Goal: Find specific page/section: Find specific page/section

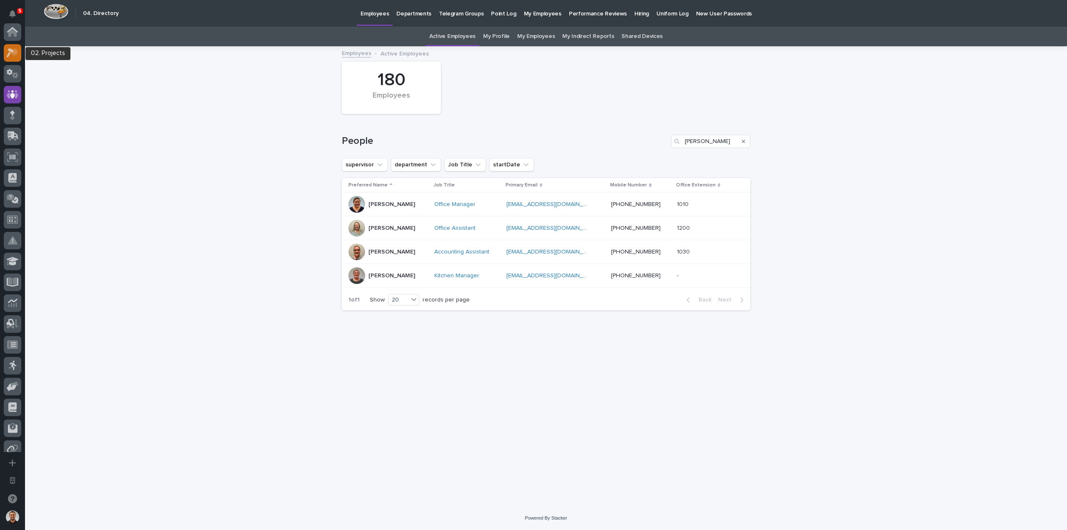
click at [12, 52] on icon at bounding box center [11, 52] width 8 height 9
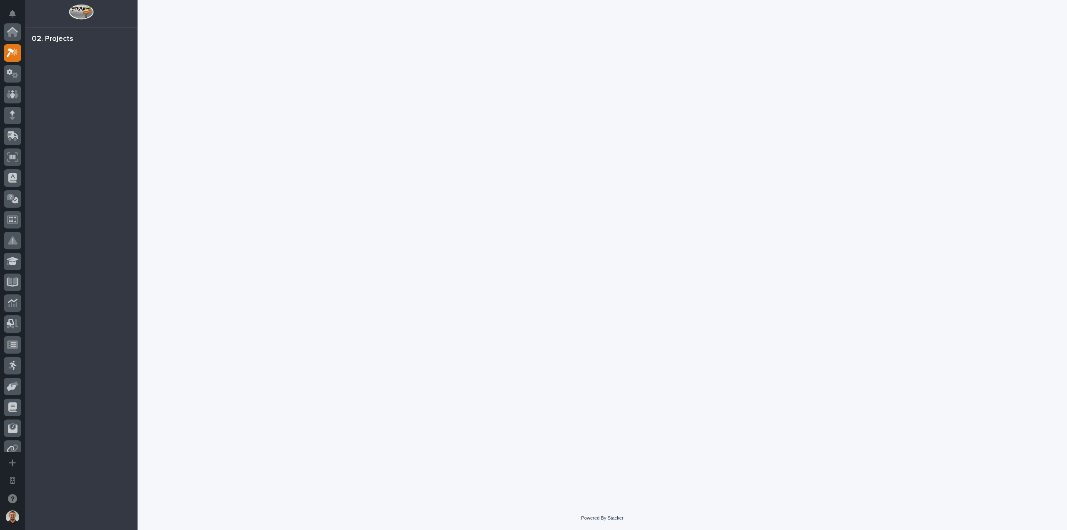
scroll to position [21, 0]
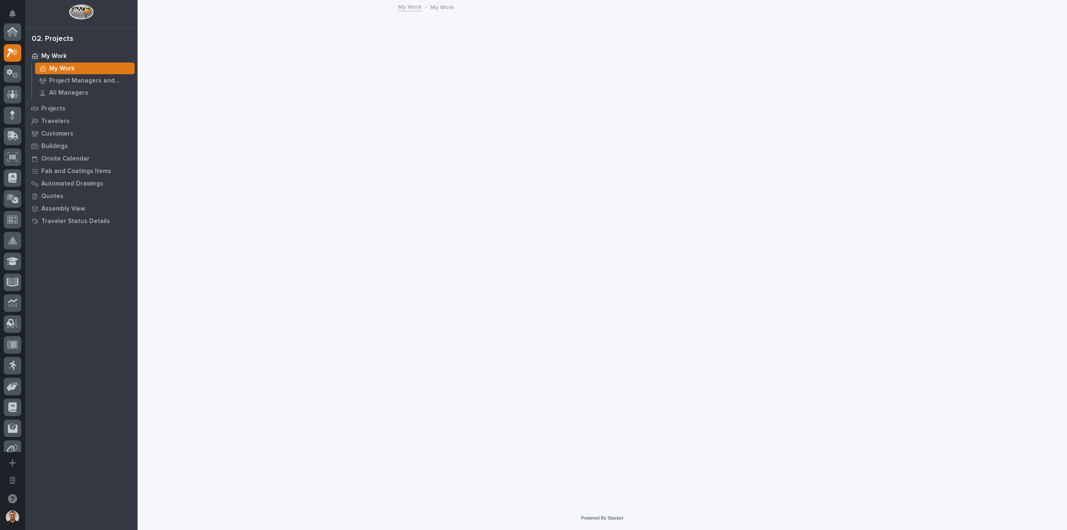
scroll to position [21, 0]
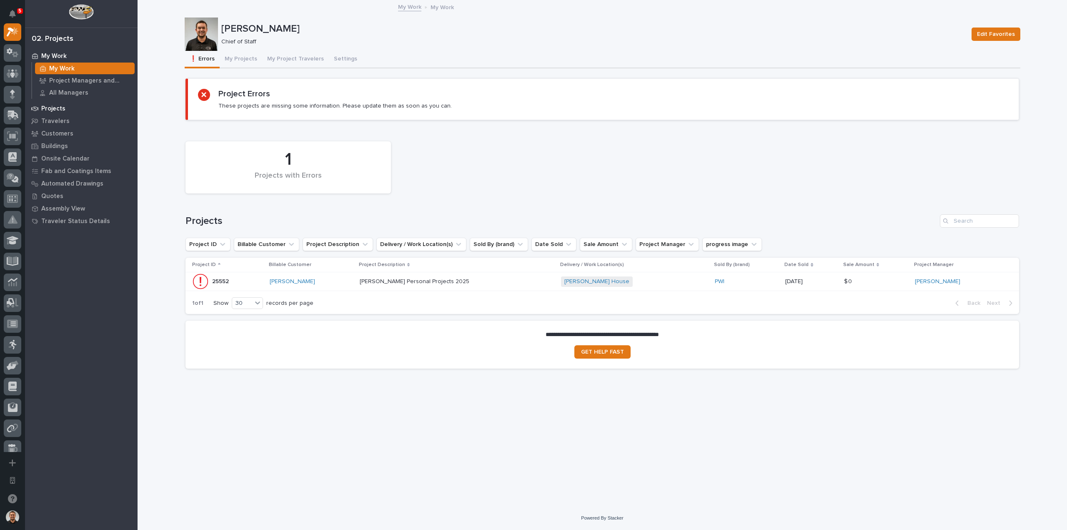
click at [66, 109] on div "Projects" at bounding box center [81, 109] width 108 height 12
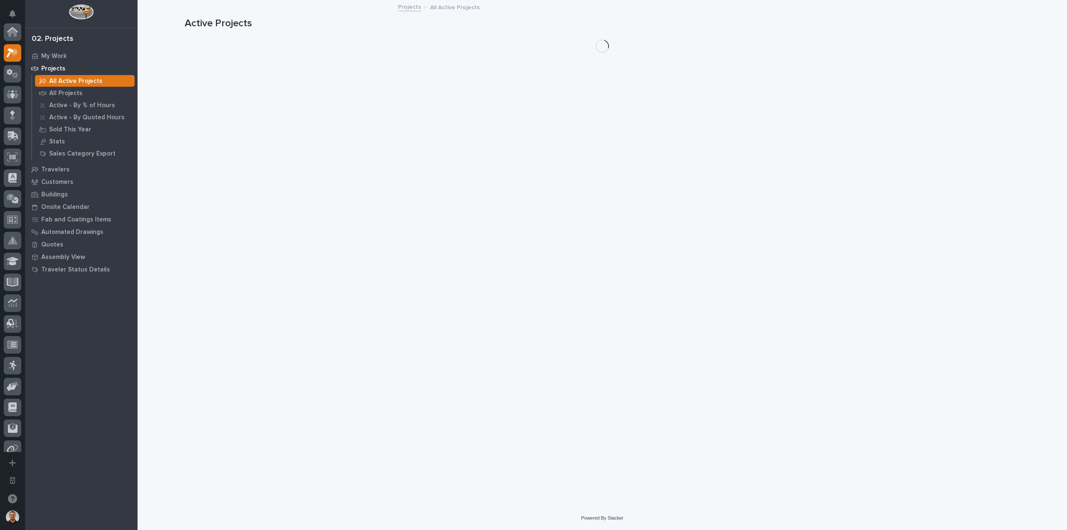
scroll to position [21, 0]
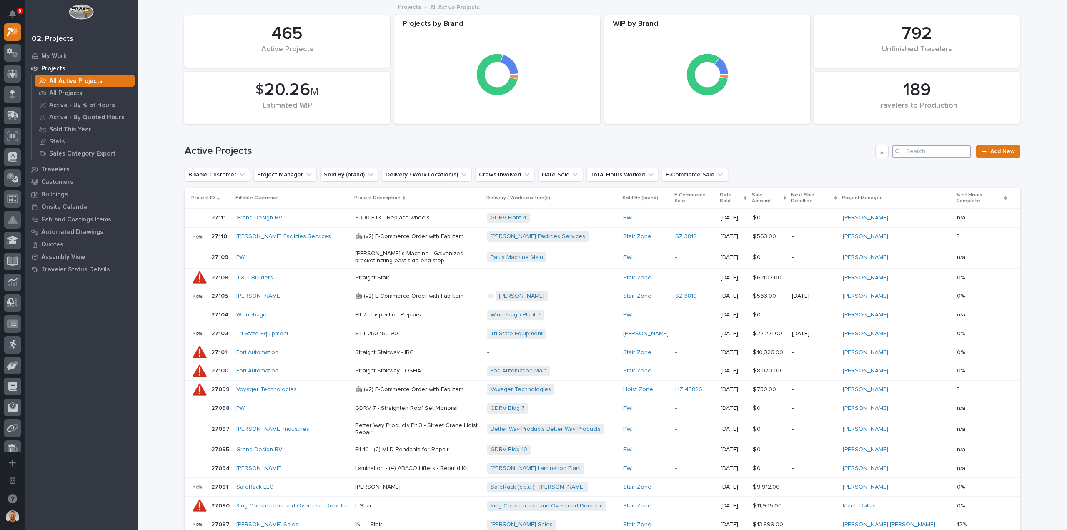
click at [918, 152] on input "Search" at bounding box center [931, 151] width 79 height 13
paste input "26629"
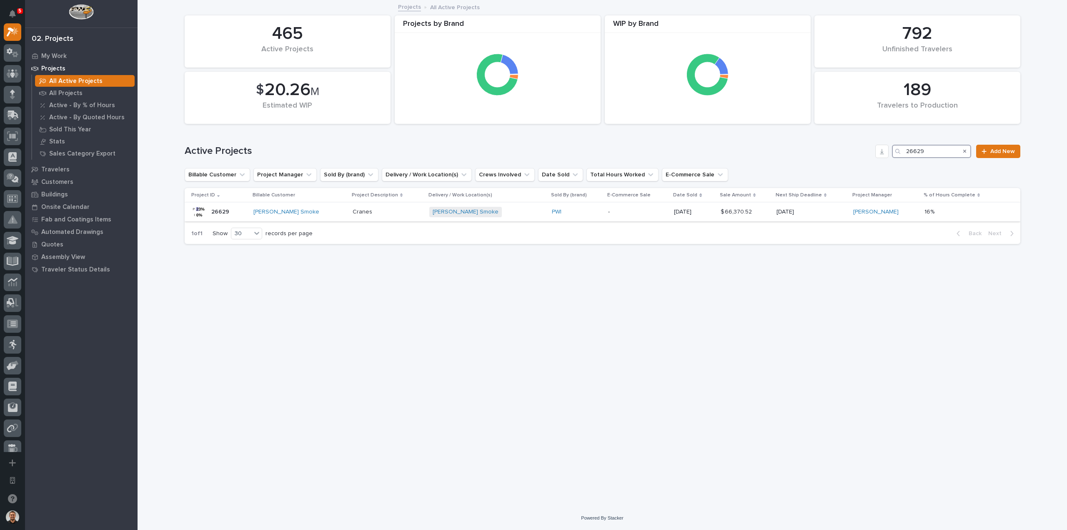
type input "26629"
click at [327, 214] on div "[PERSON_NAME] Smoke" at bounding box center [299, 211] width 93 height 7
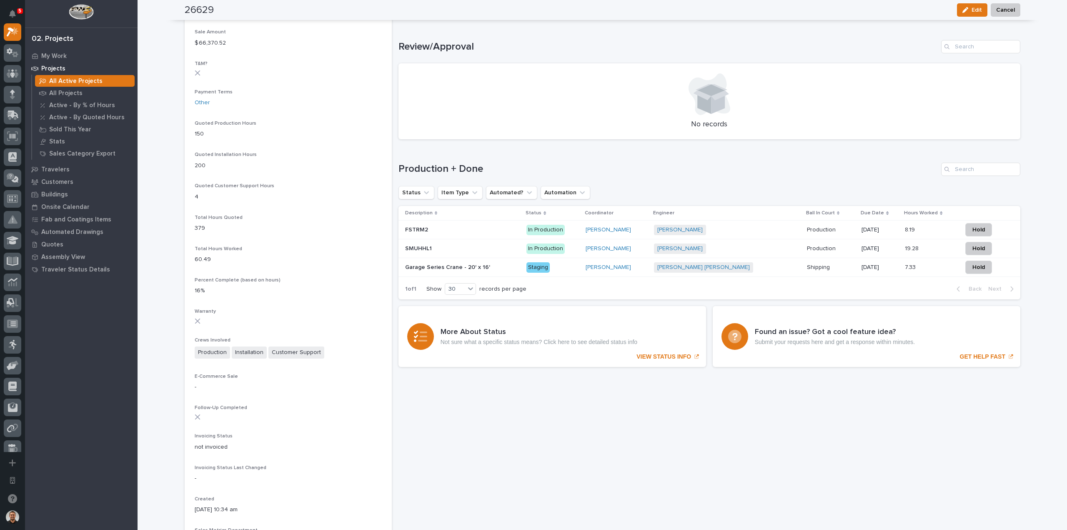
scroll to position [500, 0]
click at [484, 273] on div "Garage Series Crane - 20' x 16' Garage Series Crane - 20' x 16'" at bounding box center [462, 268] width 115 height 14
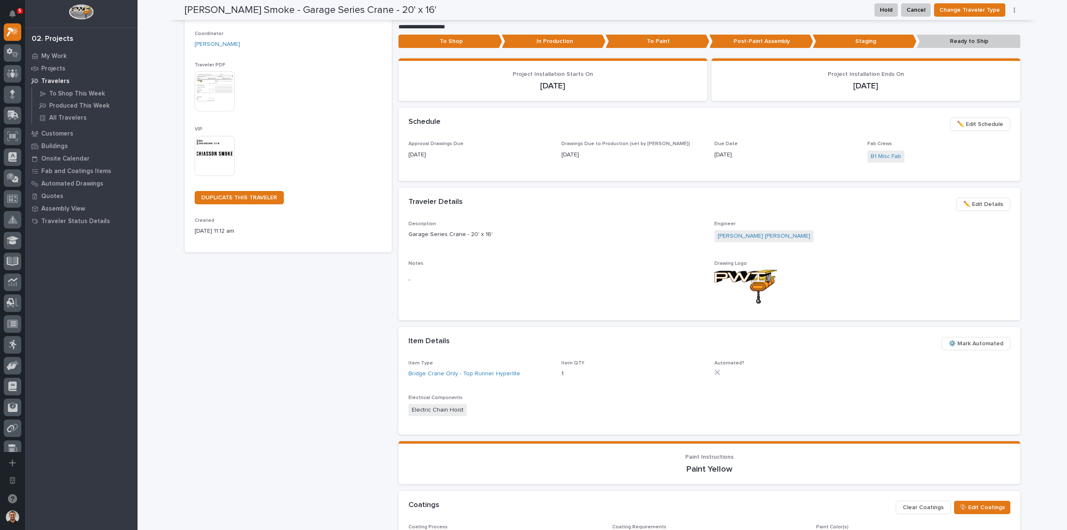
scroll to position [83, 0]
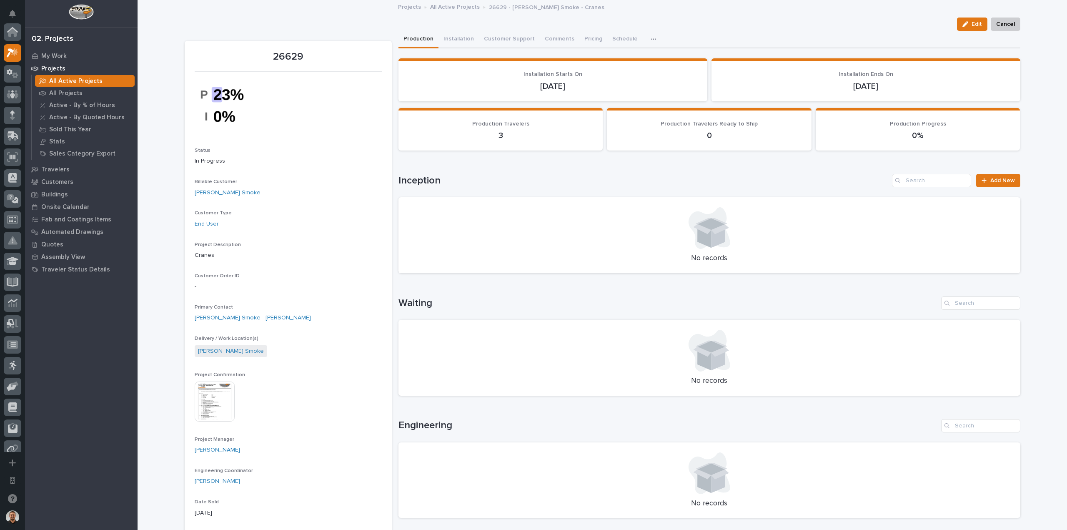
scroll to position [21, 0]
click at [559, 34] on button "Comments (5)" at bounding box center [563, 40] width 46 height 18
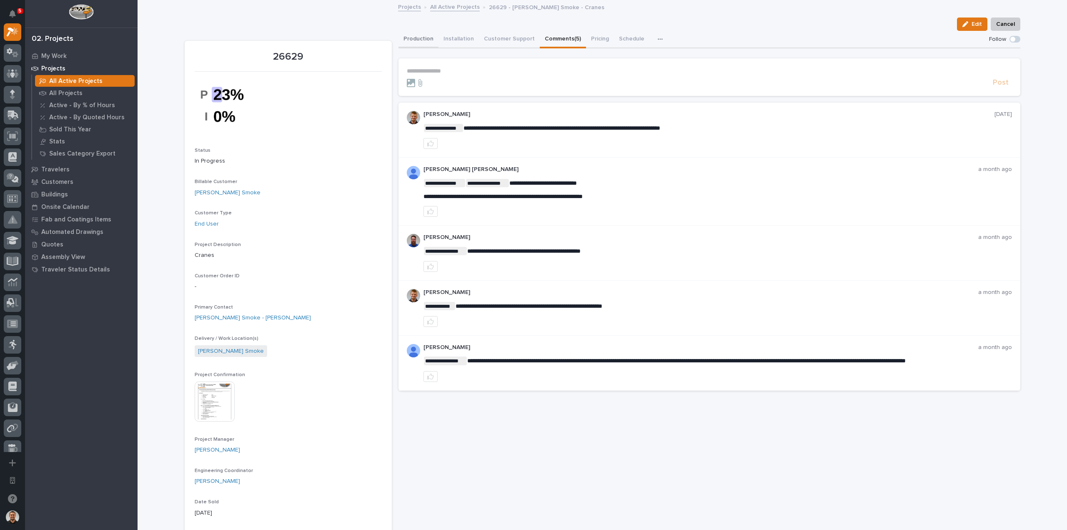
click at [414, 40] on button "Production" at bounding box center [419, 40] width 40 height 18
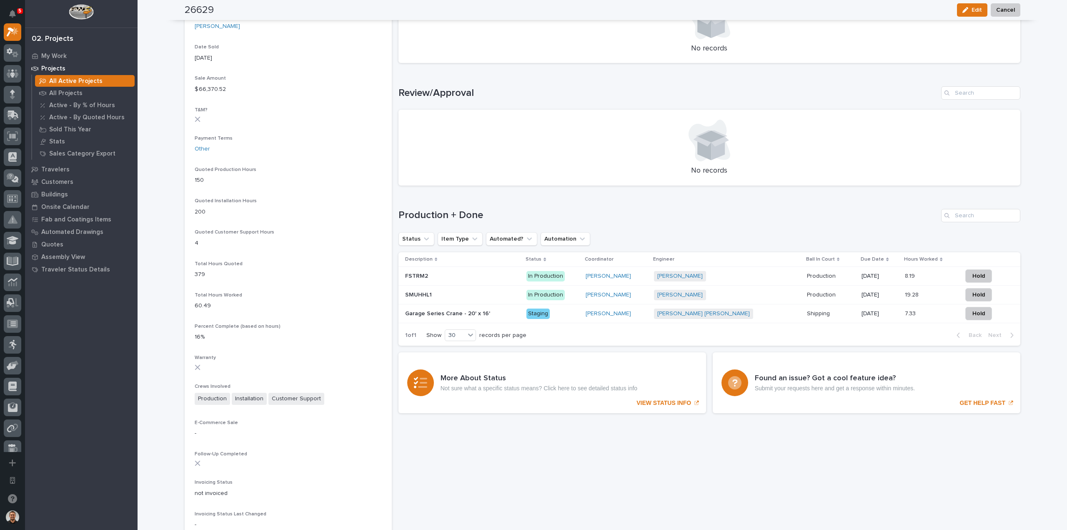
scroll to position [459, 0]
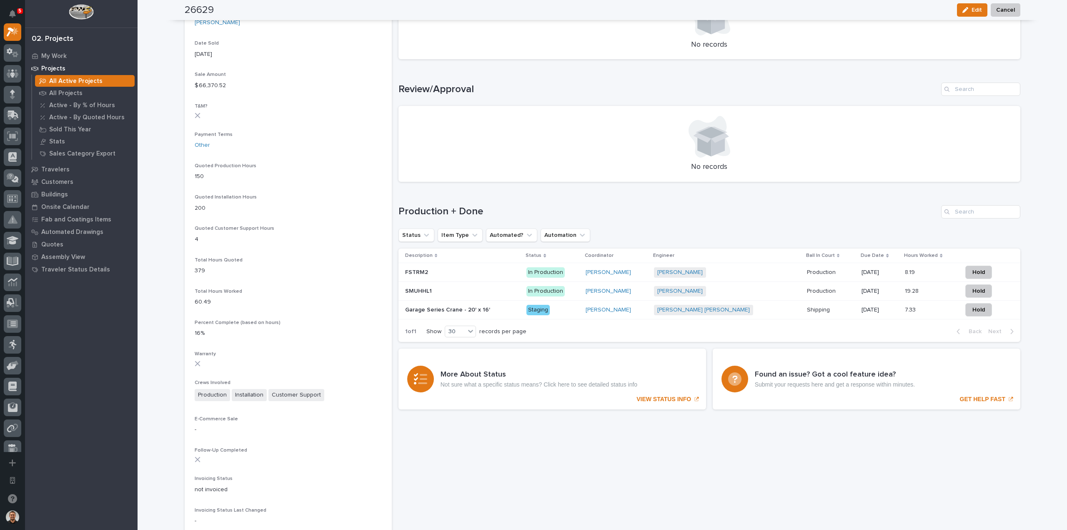
click at [507, 309] on p at bounding box center [462, 309] width 115 height 7
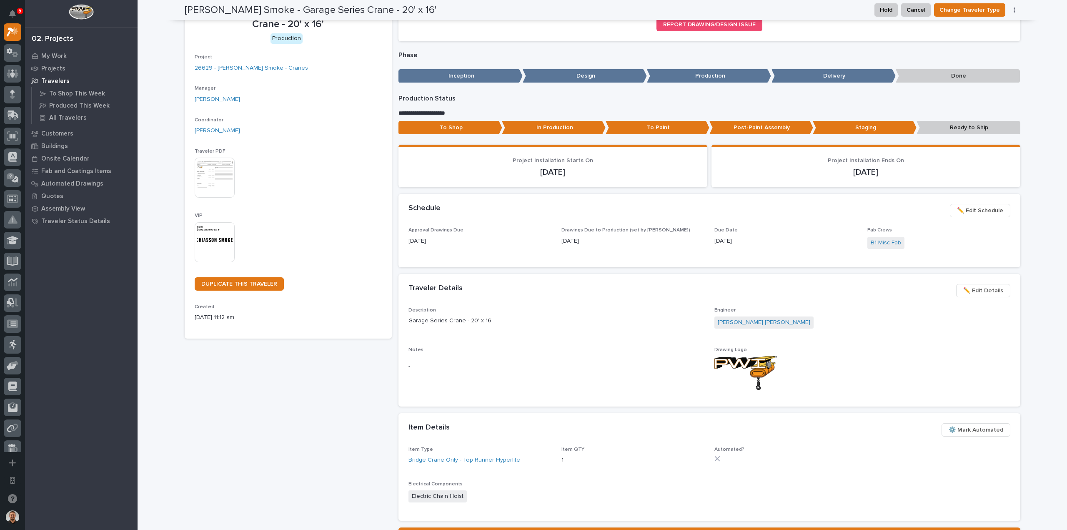
scroll to position [42, 0]
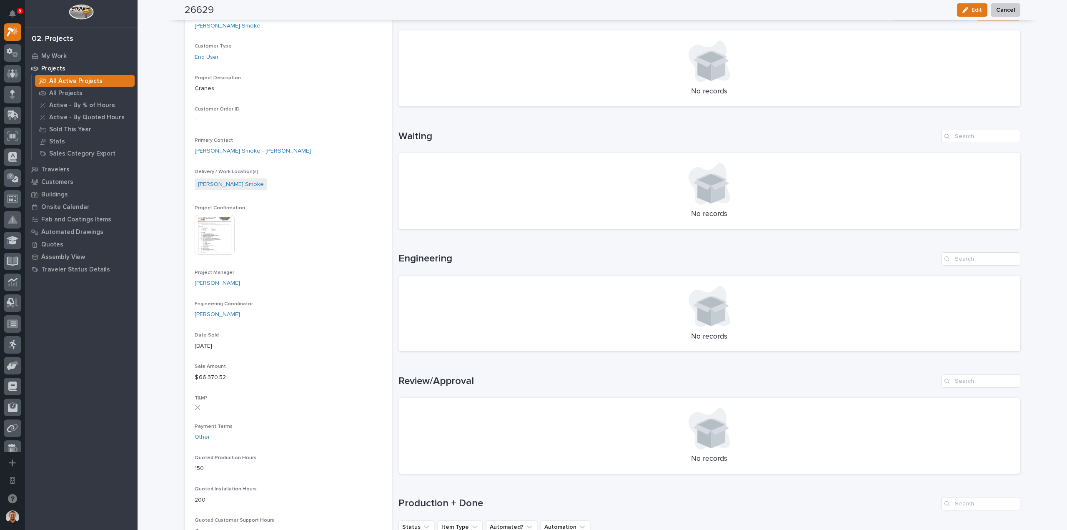
scroll to position [417, 0]
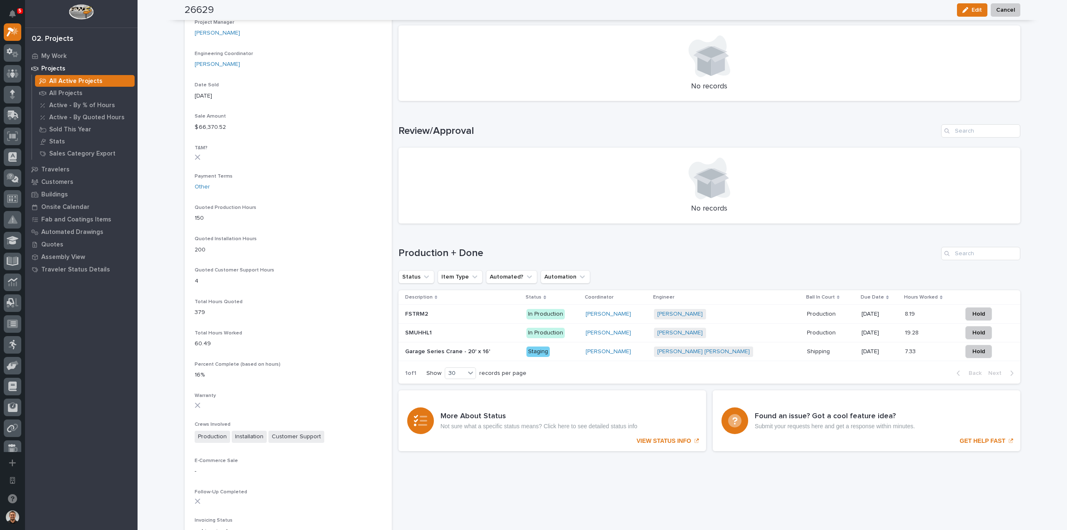
click at [488, 330] on p at bounding box center [462, 332] width 115 height 7
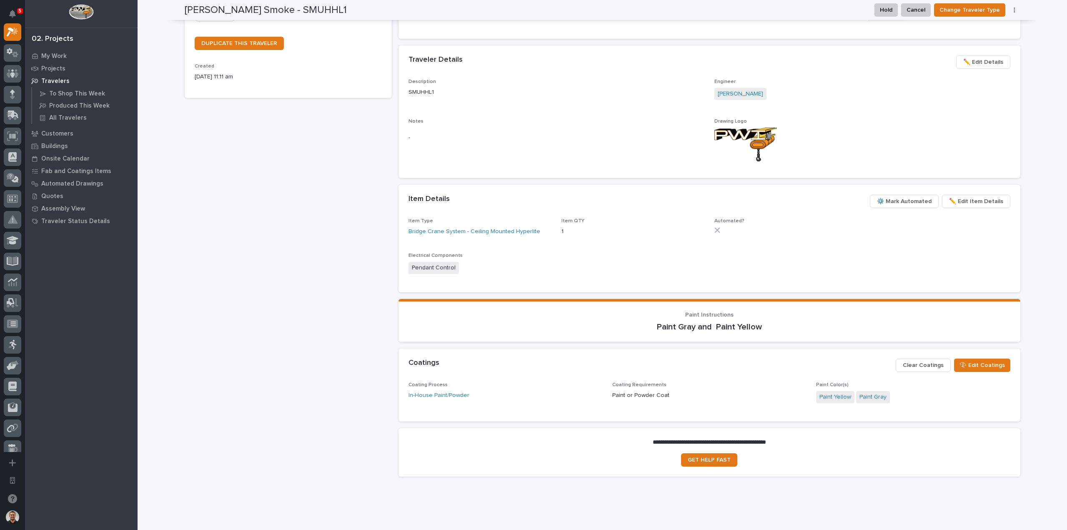
scroll to position [287, 0]
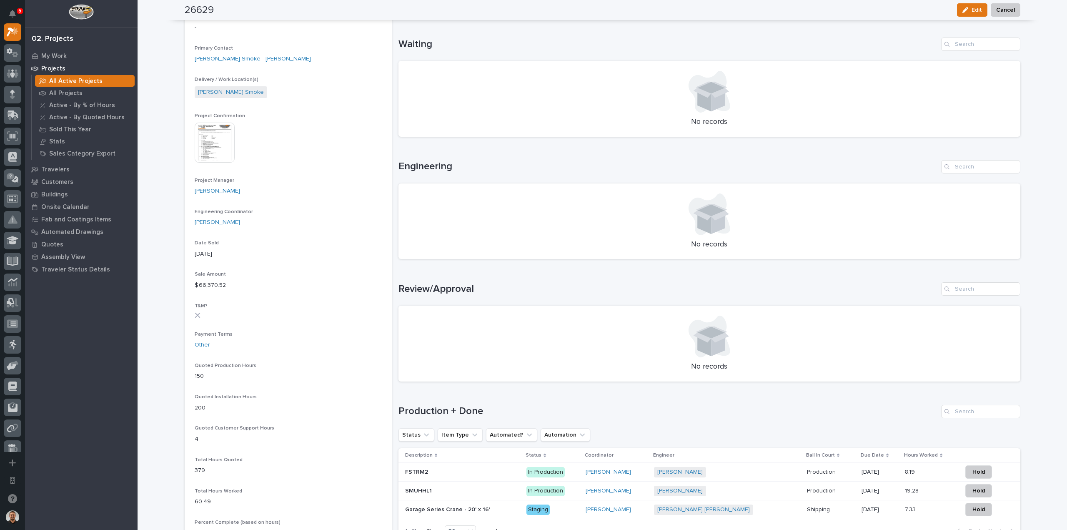
scroll to position [334, 0]
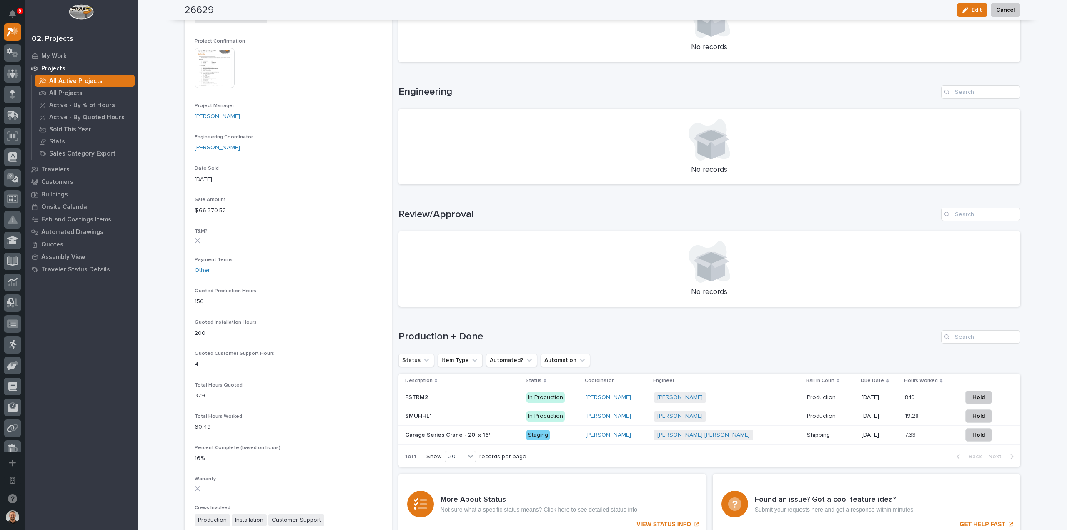
click at [474, 398] on p at bounding box center [462, 397] width 115 height 7
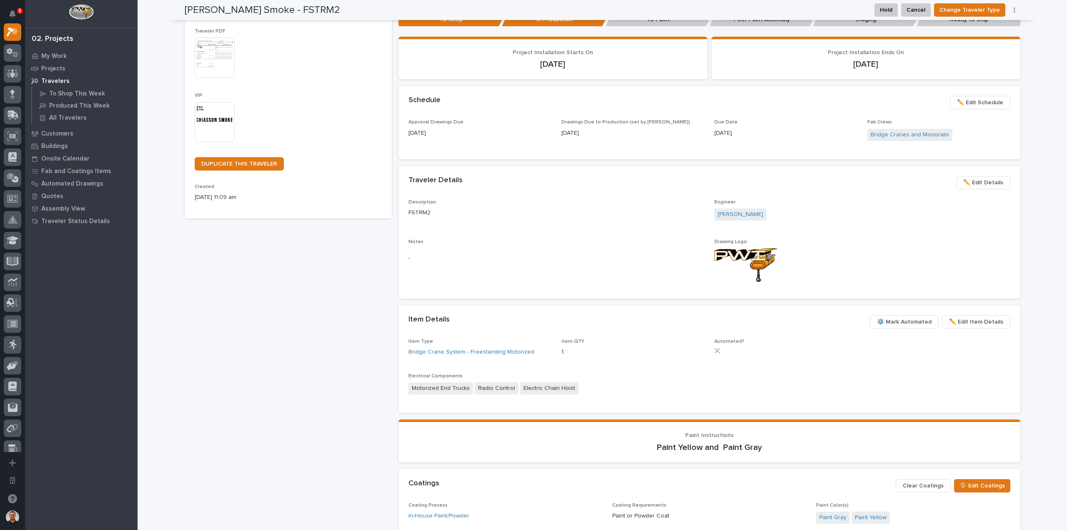
scroll to position [125, 0]
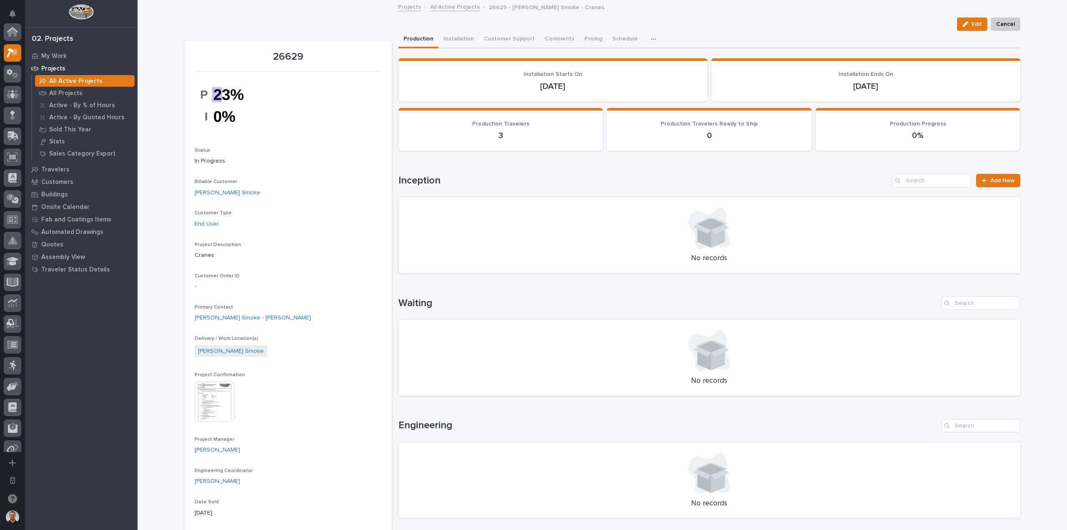
scroll to position [21, 0]
